Goal: Transaction & Acquisition: Purchase product/service

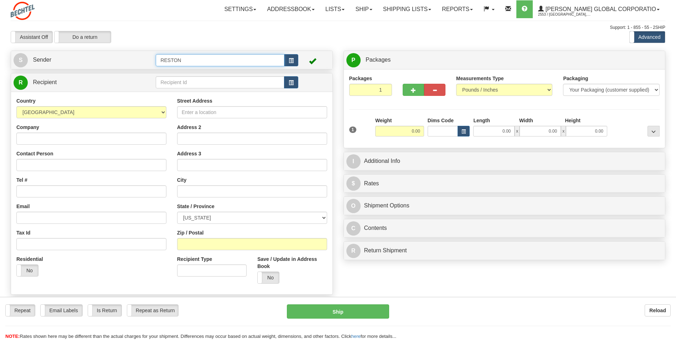
click at [192, 59] on input "RESTON" at bounding box center [220, 60] width 128 height 12
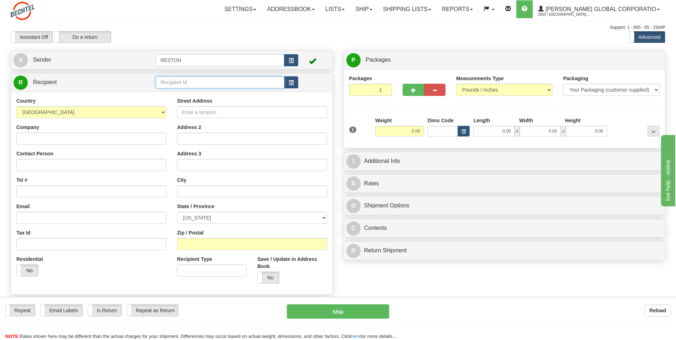
click at [183, 83] on input "text" at bounding box center [220, 82] width 128 height 12
click at [96, 108] on select "[GEOGRAPHIC_DATA] [GEOGRAPHIC_DATA] [GEOGRAPHIC_DATA] [GEOGRAPHIC_DATA] [US_STA…" at bounding box center [91, 112] width 150 height 12
click at [115, 90] on div "R Recipient" at bounding box center [172, 82] width 322 height 18
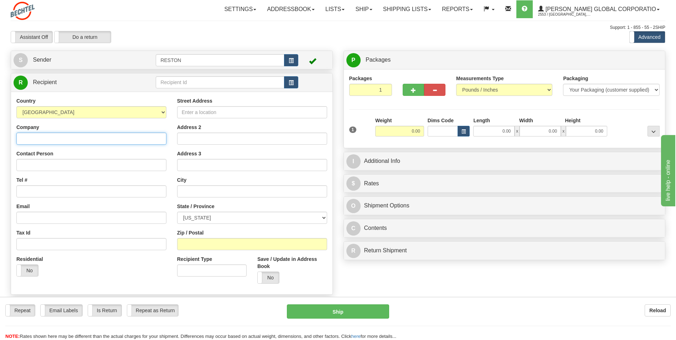
click at [74, 136] on input "Company" at bounding box center [91, 139] width 150 height 12
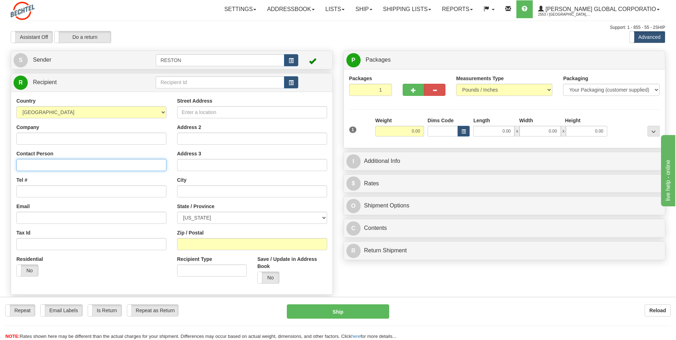
click at [72, 160] on input "Contact Person" at bounding box center [91, 165] width 150 height 12
type input "[PERSON_NAME]"
type input "Houston IS&T"
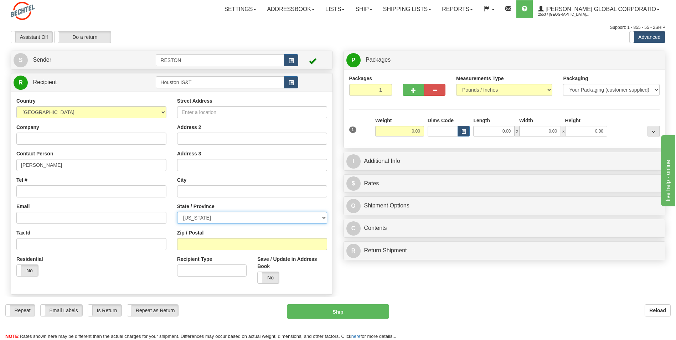
select select "[GEOGRAPHIC_DATA]"
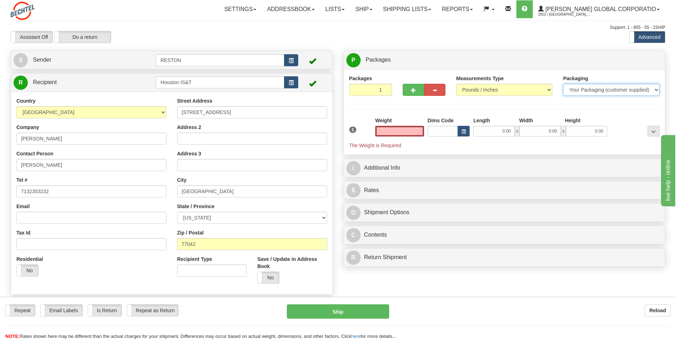
type input "0.00"
click at [573, 89] on select "Your Packaging (customer supplied) Envelope (carrier supplied) Pack (carrier su…" at bounding box center [611, 90] width 96 height 12
select select "3"
click at [563, 84] on select "Your Packaging (customer supplied) Envelope (carrier supplied) Pack (carrier su…" at bounding box center [611, 90] width 96 height 12
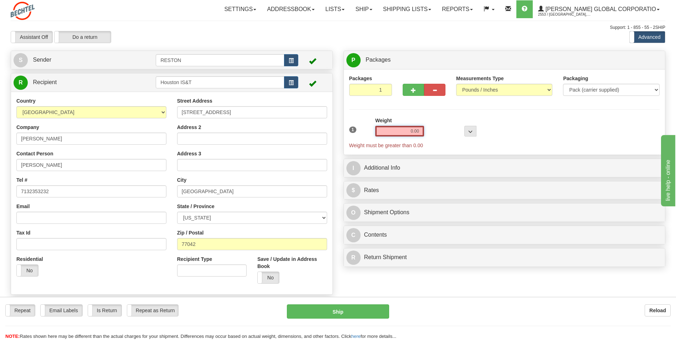
drag, startPoint x: 408, startPoint y: 130, endPoint x: 438, endPoint y: 129, distance: 30.0
click at [438, 129] on div "1 Weight 0.00 Dims Code 0 x" at bounding box center [505, 133] width 314 height 32
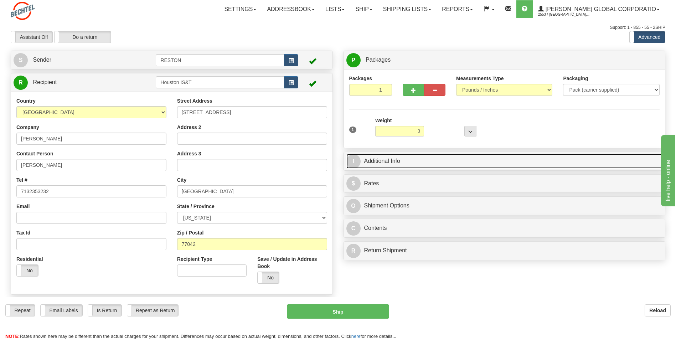
type input "3.00"
click at [391, 165] on link "I Additional Info" at bounding box center [504, 161] width 317 height 15
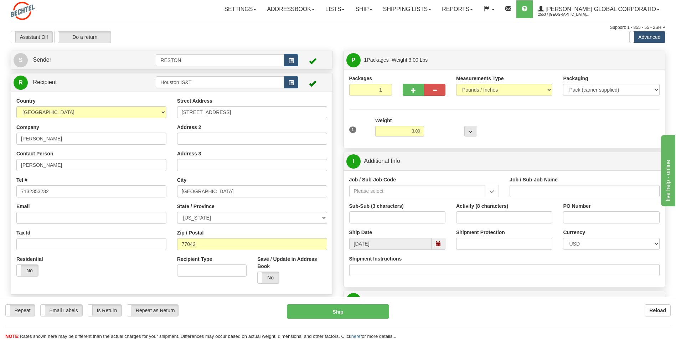
click at [378, 183] on label "Job / Sub-Job Code" at bounding box center [372, 179] width 47 height 7
click at [378, 185] on input "Job / Sub-Job Code" at bounding box center [417, 191] width 136 height 12
click at [379, 186] on input "Job / Sub-Job Code" at bounding box center [417, 191] width 136 height 12
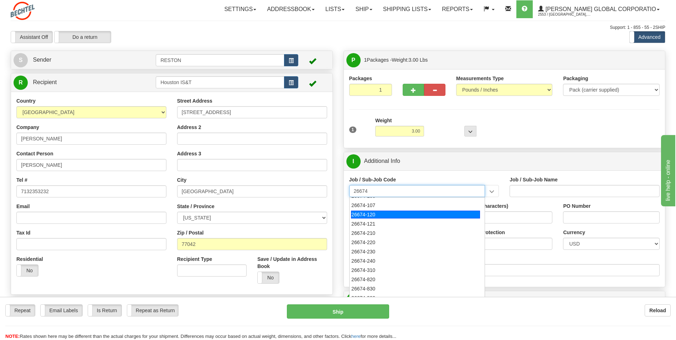
scroll to position [71, 0]
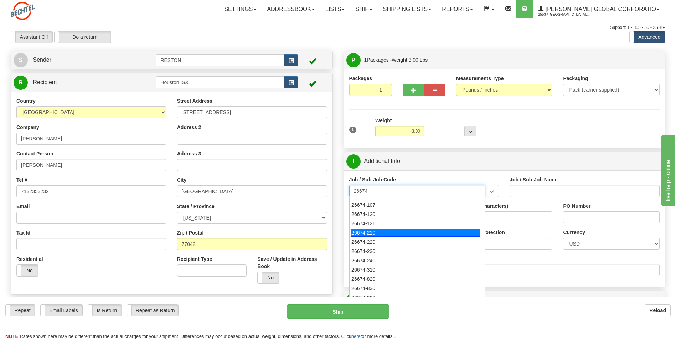
click at [382, 233] on div "26674-210" at bounding box center [415, 233] width 129 height 8
type input "26674-210"
type input "CHARGER SOLAR PROJECT EPC - FIELD NON-MANUAL"
type input "26674-210"
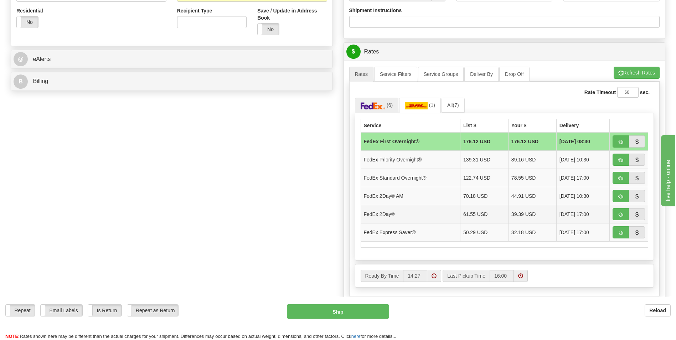
scroll to position [250, 0]
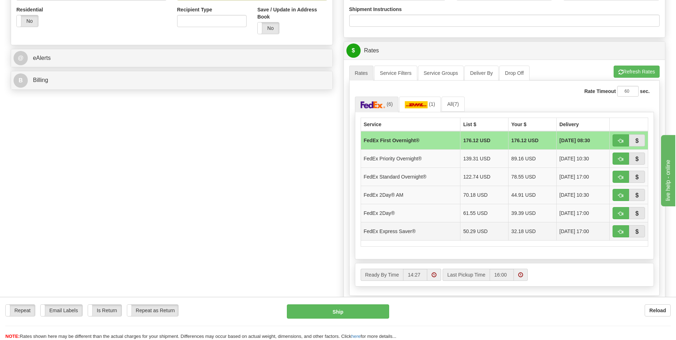
drag, startPoint x: 483, startPoint y: 234, endPoint x: 478, endPoint y: 226, distance: 9.7
click at [484, 228] on td "50.29 USD" at bounding box center [484, 231] width 48 height 18
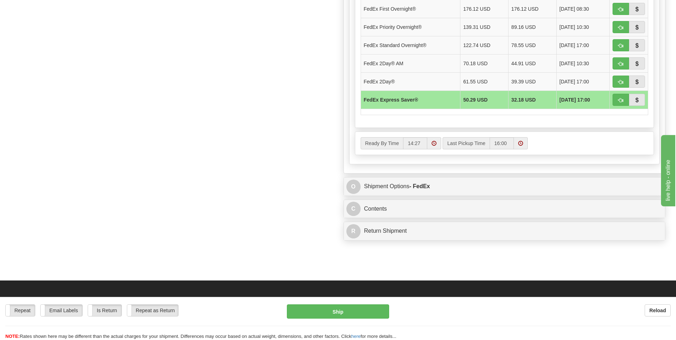
scroll to position [463, 0]
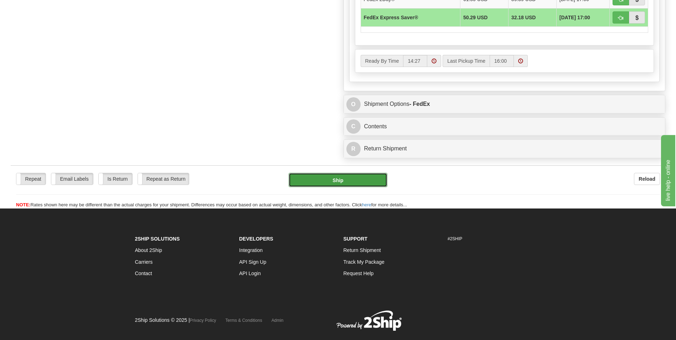
click at [343, 185] on button "Ship" at bounding box center [338, 180] width 98 height 14
type input "20"
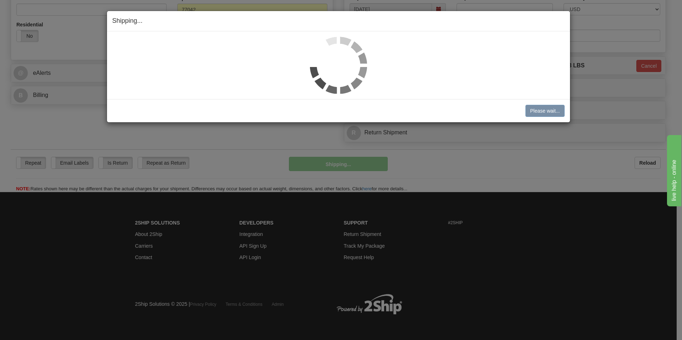
scroll to position [235, 0]
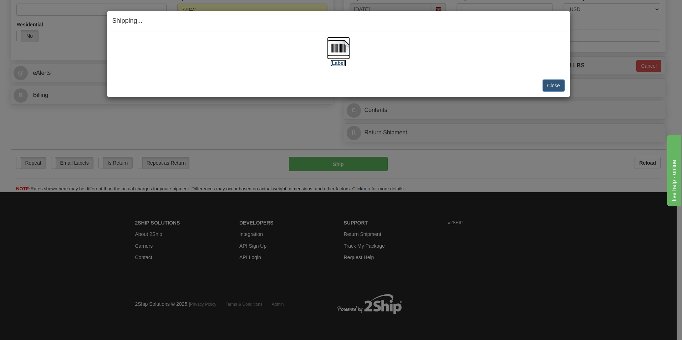
click at [341, 61] on label "[Label]" at bounding box center [338, 63] width 16 height 7
